Goal: Entertainment & Leisure: Consume media (video, audio)

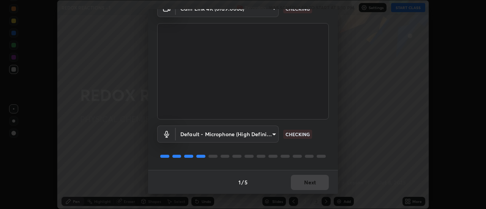
scroll to position [40, 0]
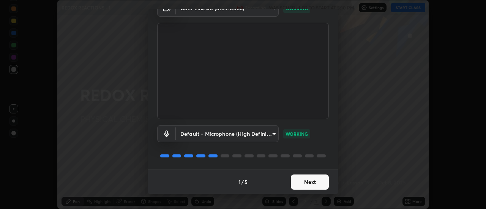
click at [317, 183] on button "Next" at bounding box center [310, 182] width 38 height 15
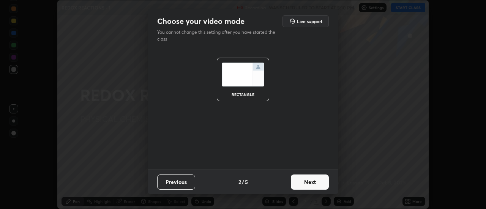
click at [319, 184] on button "Next" at bounding box center [310, 182] width 38 height 15
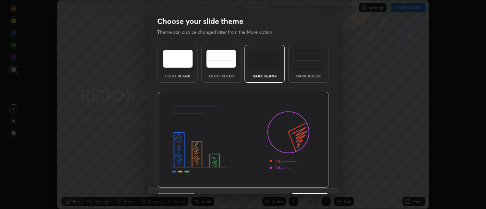
scroll to position [19, 0]
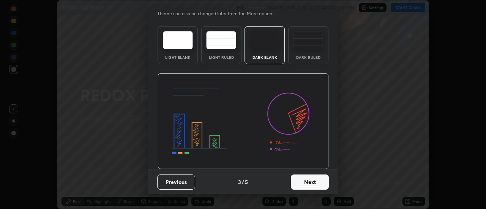
click at [319, 183] on button "Next" at bounding box center [310, 182] width 38 height 15
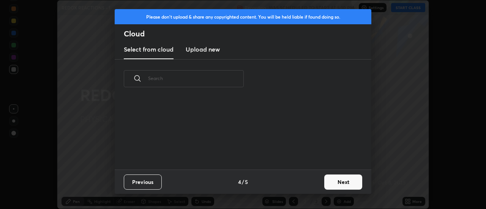
click at [329, 184] on button "Next" at bounding box center [344, 182] width 38 height 15
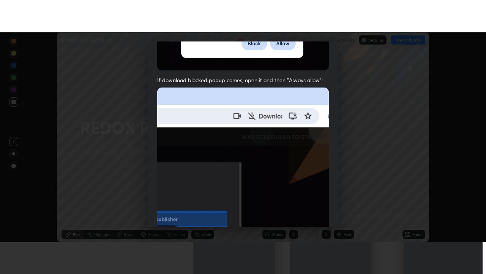
scroll to position [195, 0]
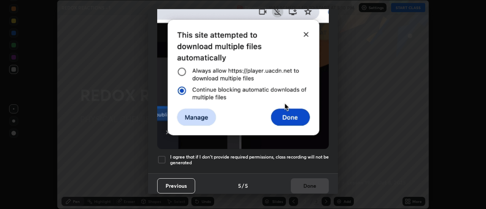
click at [312, 156] on h5 "I agree that if I don't provide required permissions, class recording will not …" at bounding box center [249, 160] width 159 height 12
click at [307, 185] on button "Done" at bounding box center [310, 186] width 38 height 15
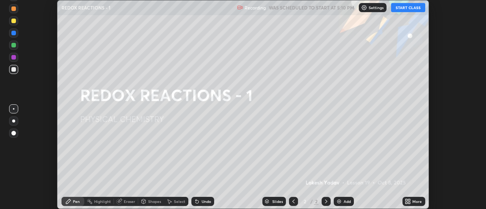
click at [414, 6] on button "START CLASS" at bounding box center [408, 7] width 34 height 9
click at [410, 202] on icon at bounding box center [410, 203] width 2 height 2
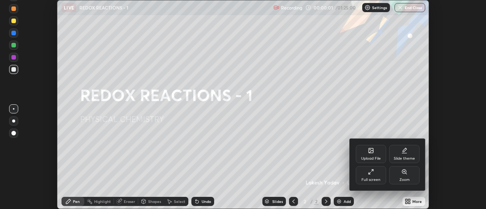
click at [378, 176] on div "Full screen" at bounding box center [371, 175] width 30 height 18
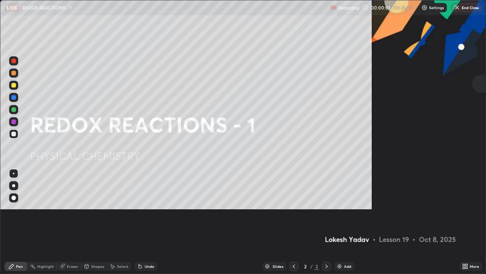
scroll to position [274, 486]
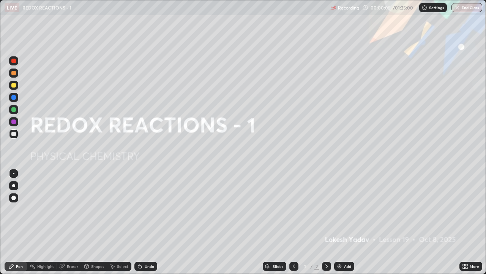
click at [16, 86] on div at bounding box center [13, 85] width 5 height 5
click at [344, 209] on div "Add" at bounding box center [347, 266] width 7 height 4
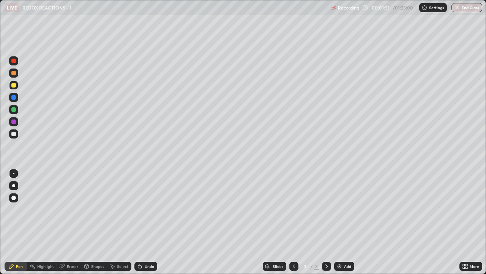
click at [15, 133] on div at bounding box center [13, 133] width 5 height 5
click at [14, 86] on div at bounding box center [13, 85] width 5 height 5
click at [14, 135] on div at bounding box center [13, 133] width 5 height 5
click at [13, 110] on div at bounding box center [13, 109] width 5 height 5
click at [14, 135] on div at bounding box center [13, 133] width 5 height 5
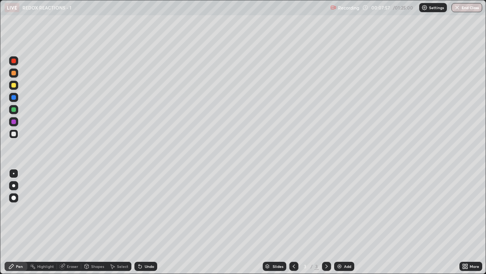
click at [13, 110] on div at bounding box center [13, 109] width 5 height 5
click at [73, 209] on div "Eraser" at bounding box center [72, 266] width 11 height 4
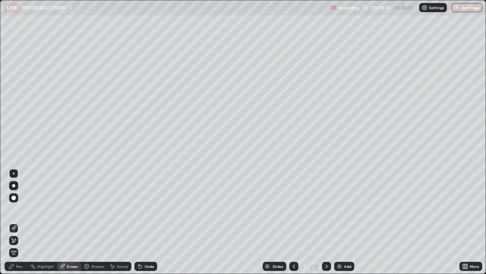
click at [20, 209] on div "Pen" at bounding box center [19, 266] width 7 height 4
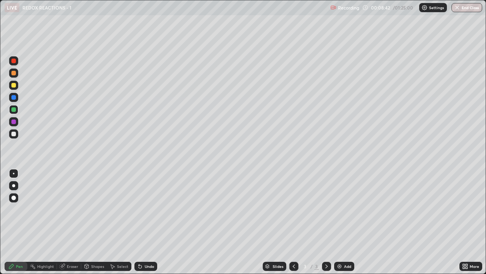
click at [15, 89] on div at bounding box center [13, 85] width 9 height 9
click at [14, 107] on div at bounding box center [13, 109] width 9 height 9
click at [14, 119] on div at bounding box center [13, 121] width 5 height 5
click at [343, 209] on div "Add" at bounding box center [344, 265] width 20 height 9
click at [14, 85] on div at bounding box center [13, 85] width 5 height 5
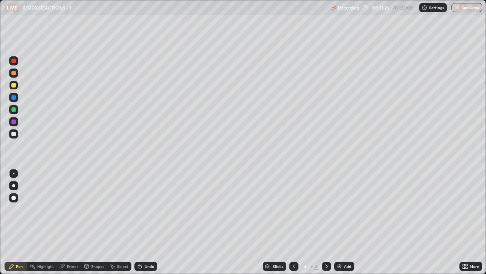
click at [293, 209] on icon at bounding box center [294, 266] width 6 height 6
click at [326, 209] on icon at bounding box center [327, 266] width 2 height 4
click at [14, 134] on div at bounding box center [13, 133] width 5 height 5
click at [147, 209] on div "Undo" at bounding box center [150, 266] width 10 height 4
click at [13, 87] on div at bounding box center [13, 85] width 5 height 5
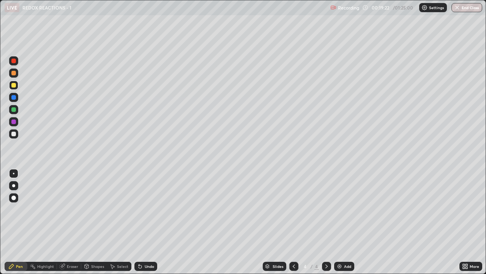
click at [14, 136] on div at bounding box center [13, 133] width 9 height 9
click at [14, 110] on div at bounding box center [13, 109] width 5 height 5
click at [148, 209] on div "Undo" at bounding box center [150, 266] width 10 height 4
click at [294, 209] on icon at bounding box center [294, 266] width 6 height 6
click at [326, 209] on icon at bounding box center [327, 266] width 6 height 6
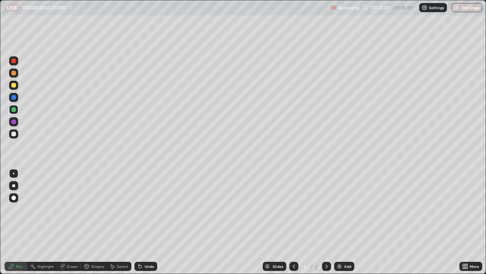
click at [13, 134] on div at bounding box center [13, 133] width 5 height 5
click at [293, 209] on icon at bounding box center [294, 266] width 6 height 6
click at [326, 209] on icon at bounding box center [327, 266] width 6 height 6
click at [294, 209] on icon at bounding box center [294, 266] width 6 height 6
click at [326, 209] on icon at bounding box center [327, 266] width 6 height 6
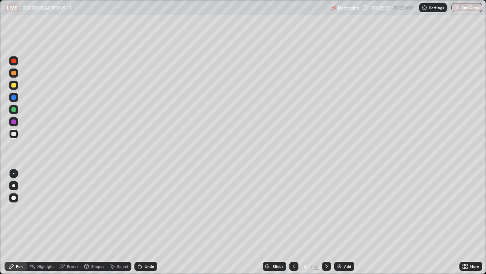
click at [295, 209] on icon at bounding box center [294, 266] width 6 height 6
click at [325, 209] on icon at bounding box center [327, 266] width 6 height 6
click at [15, 89] on div at bounding box center [13, 85] width 9 height 9
click at [15, 111] on div at bounding box center [13, 109] width 5 height 5
click at [15, 122] on div at bounding box center [13, 121] width 5 height 5
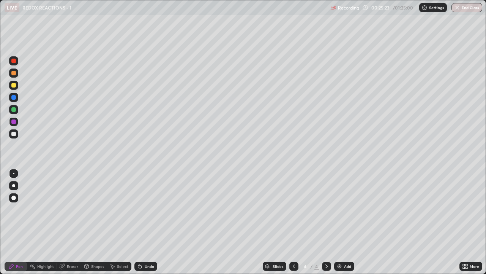
click at [14, 88] on div at bounding box center [13, 85] width 9 height 9
click at [14, 133] on div at bounding box center [13, 133] width 5 height 5
click at [17, 110] on div at bounding box center [13, 109] width 9 height 9
click at [15, 134] on div at bounding box center [13, 133] width 5 height 5
click at [14, 122] on div at bounding box center [13, 121] width 5 height 5
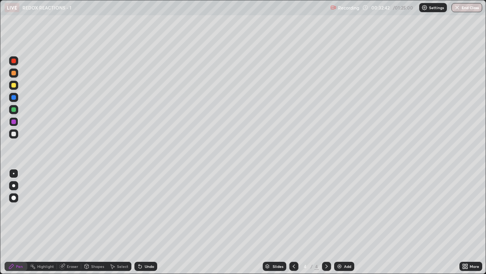
click at [15, 89] on div at bounding box center [13, 85] width 9 height 9
click at [339, 209] on img at bounding box center [340, 266] width 6 height 6
click at [16, 134] on div at bounding box center [13, 133] width 5 height 5
click at [14, 109] on div at bounding box center [13, 109] width 5 height 5
click at [14, 89] on div at bounding box center [13, 85] width 9 height 9
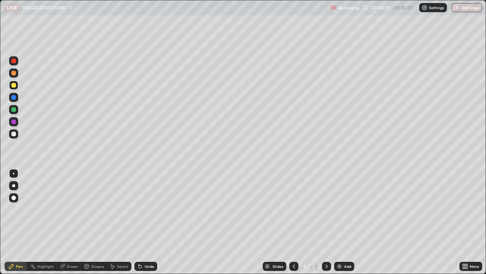
click at [12, 111] on div at bounding box center [13, 109] width 5 height 5
click at [13, 136] on div at bounding box center [13, 133] width 9 height 9
click at [12, 110] on div at bounding box center [13, 109] width 5 height 5
click at [15, 136] on div at bounding box center [13, 133] width 9 height 9
click at [15, 82] on div at bounding box center [13, 85] width 9 height 9
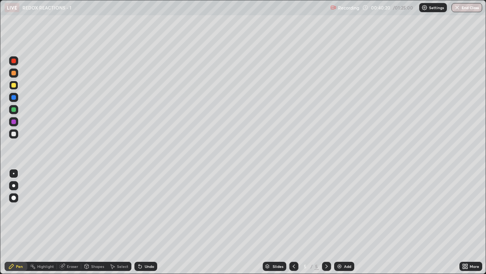
click at [14, 136] on div at bounding box center [13, 133] width 9 height 9
click at [147, 209] on div "Undo" at bounding box center [150, 266] width 10 height 4
click at [145, 209] on div "Undo" at bounding box center [150, 266] width 10 height 4
click at [14, 87] on div at bounding box center [13, 85] width 5 height 5
click at [343, 209] on div "Add" at bounding box center [344, 265] width 20 height 9
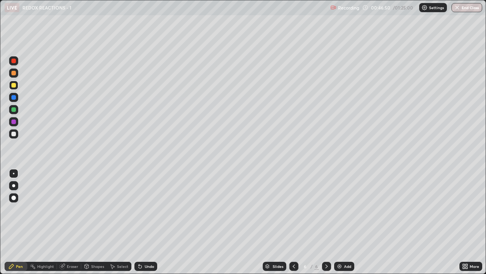
click at [12, 135] on div at bounding box center [13, 133] width 5 height 5
click at [10, 135] on div at bounding box center [13, 133] width 9 height 9
click at [15, 86] on div at bounding box center [13, 85] width 5 height 5
click at [14, 136] on div at bounding box center [13, 133] width 9 height 9
click at [13, 86] on div at bounding box center [13, 85] width 5 height 5
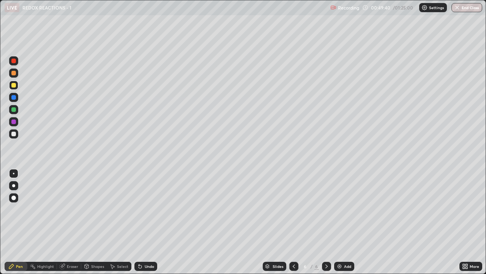
click at [148, 209] on div "Undo" at bounding box center [150, 266] width 10 height 4
click at [149, 209] on div "Undo" at bounding box center [150, 266] width 10 height 4
click at [147, 209] on div "Undo" at bounding box center [150, 266] width 10 height 4
click at [13, 133] on div at bounding box center [13, 133] width 5 height 5
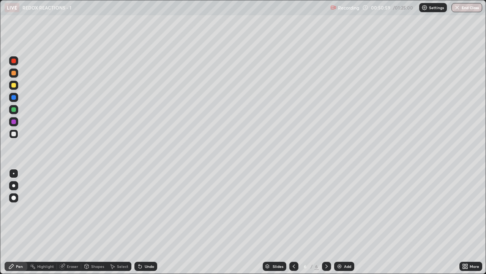
click at [13, 88] on div at bounding box center [13, 85] width 9 height 9
click at [15, 109] on div at bounding box center [13, 109] width 5 height 5
click at [12, 135] on div at bounding box center [13, 133] width 5 height 5
click at [14, 85] on div at bounding box center [13, 85] width 5 height 5
click at [342, 209] on div "Add" at bounding box center [344, 265] width 20 height 9
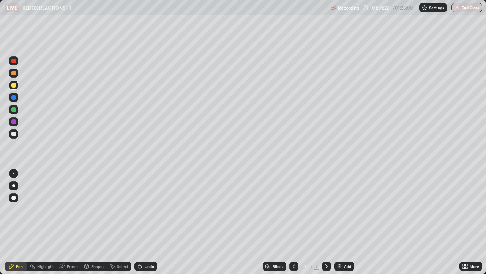
click at [13, 136] on div at bounding box center [13, 133] width 5 height 5
click at [139, 209] on icon at bounding box center [140, 266] width 3 height 3
click at [14, 109] on div at bounding box center [13, 109] width 5 height 5
click at [14, 134] on div at bounding box center [13, 133] width 5 height 5
click at [14, 110] on div at bounding box center [13, 109] width 5 height 5
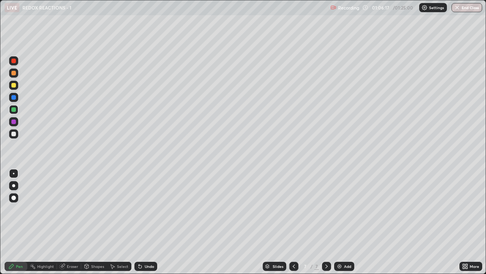
click at [13, 97] on div at bounding box center [13, 97] width 5 height 5
click at [17, 134] on div at bounding box center [13, 133] width 9 height 9
click at [15, 110] on div at bounding box center [13, 109] width 5 height 5
click at [146, 209] on div "Undo" at bounding box center [146, 265] width 23 height 9
click at [148, 209] on div "Undo" at bounding box center [150, 266] width 10 height 4
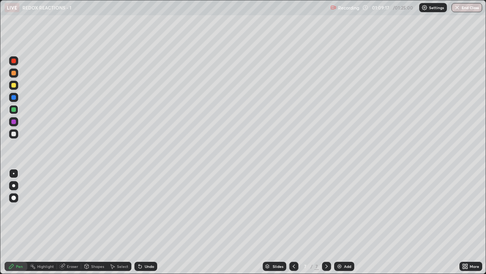
click at [13, 119] on div at bounding box center [13, 121] width 5 height 5
click at [16, 101] on div at bounding box center [13, 97] width 9 height 9
click at [10, 133] on div at bounding box center [13, 133] width 9 height 9
click at [13, 123] on div at bounding box center [13, 121] width 5 height 5
click at [11, 109] on div at bounding box center [13, 109] width 5 height 5
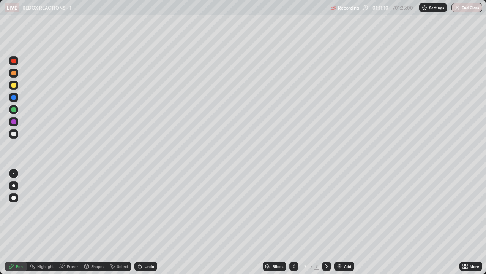
click at [13, 97] on div at bounding box center [13, 97] width 5 height 5
click at [468, 6] on button "End Class" at bounding box center [468, 7] width 30 height 9
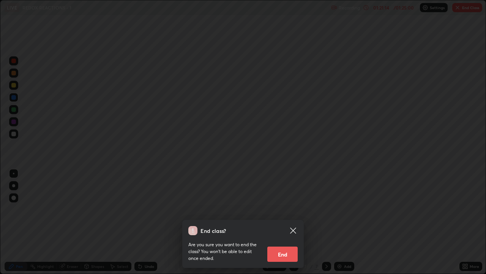
click at [285, 209] on button "End" at bounding box center [283, 253] width 30 height 15
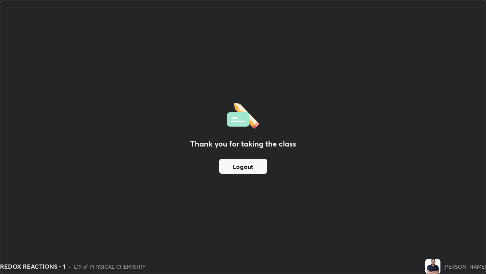
click at [237, 165] on button "Logout" at bounding box center [243, 165] width 48 height 15
